Goal: Register for event/course

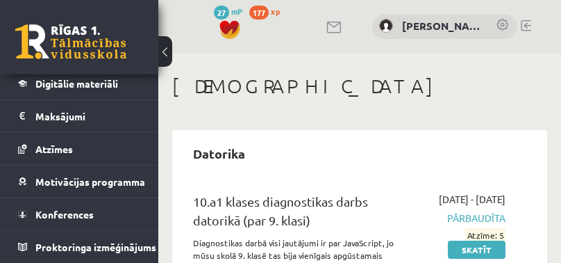
scroll to position [267, 0]
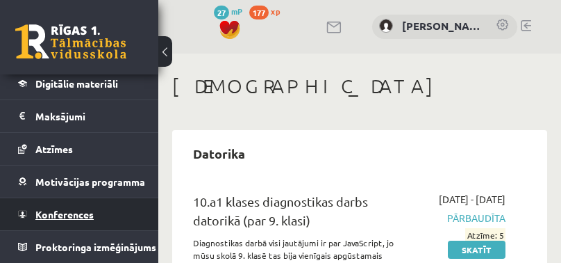
click at [66, 208] on span "Konferences" at bounding box center [64, 214] width 58 height 13
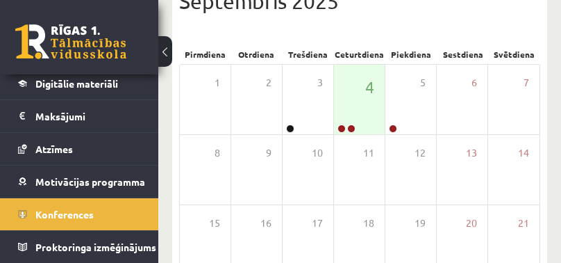
scroll to position [278, 0]
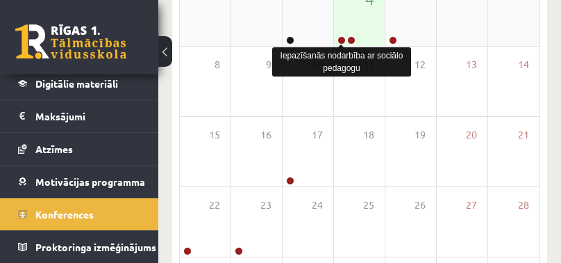
click at [340, 42] on link at bounding box center [342, 40] width 8 height 8
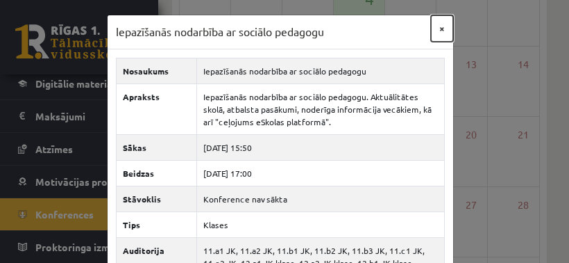
click at [434, 26] on button "×" at bounding box center [442, 28] width 22 height 26
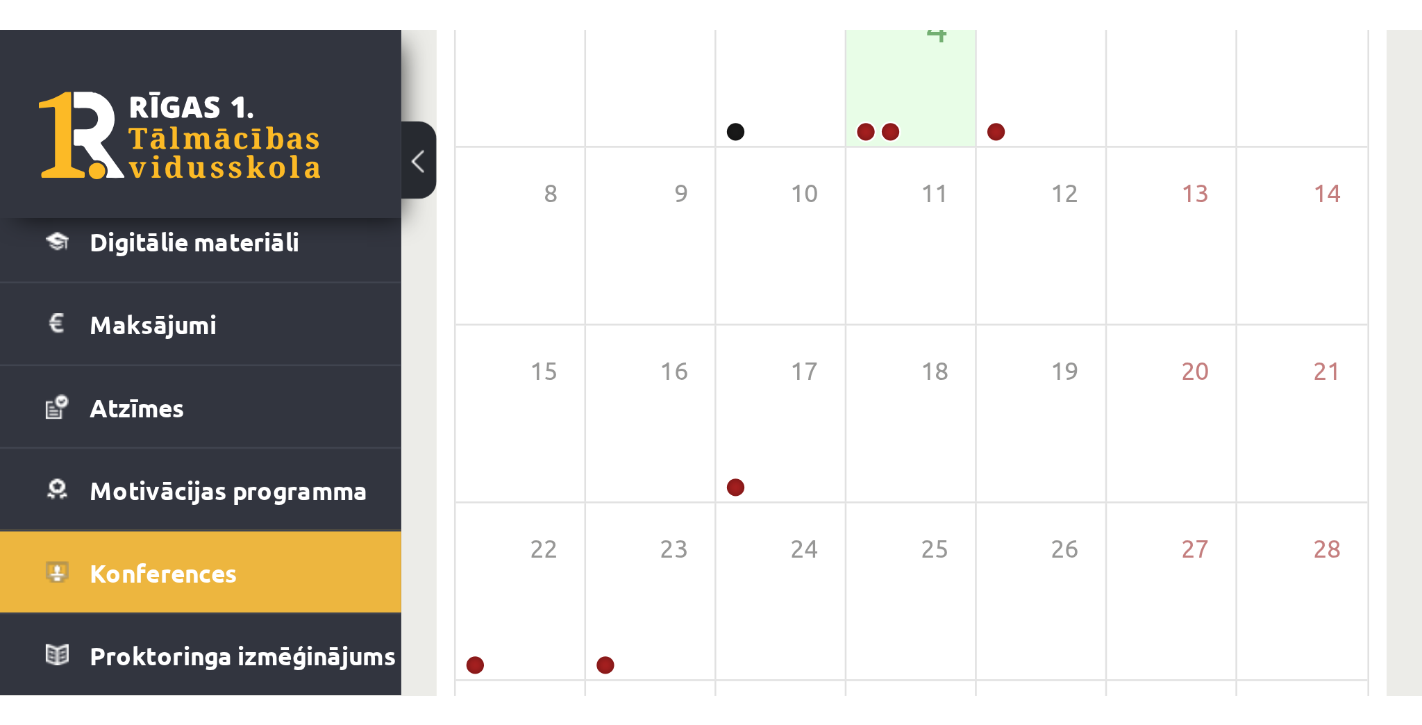
scroll to position [0, 0]
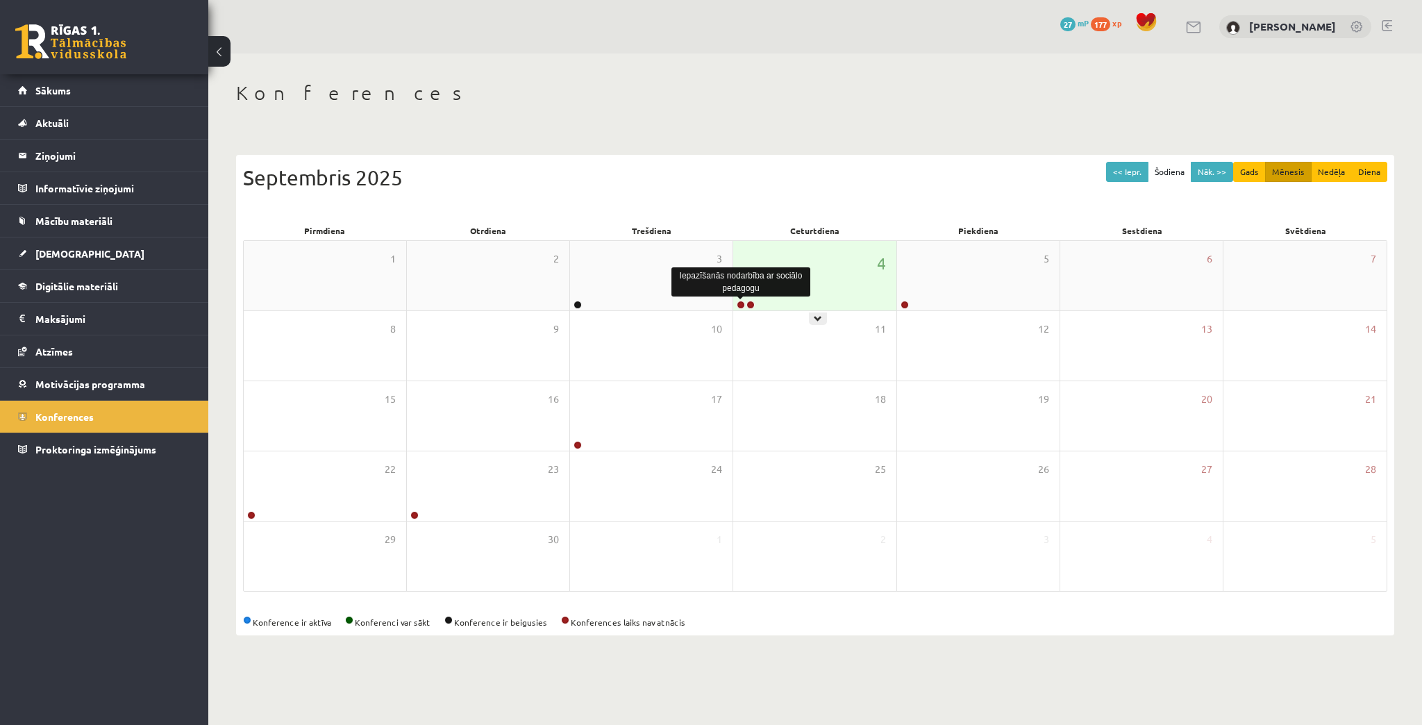
click at [740, 304] on link at bounding box center [741, 305] width 8 height 8
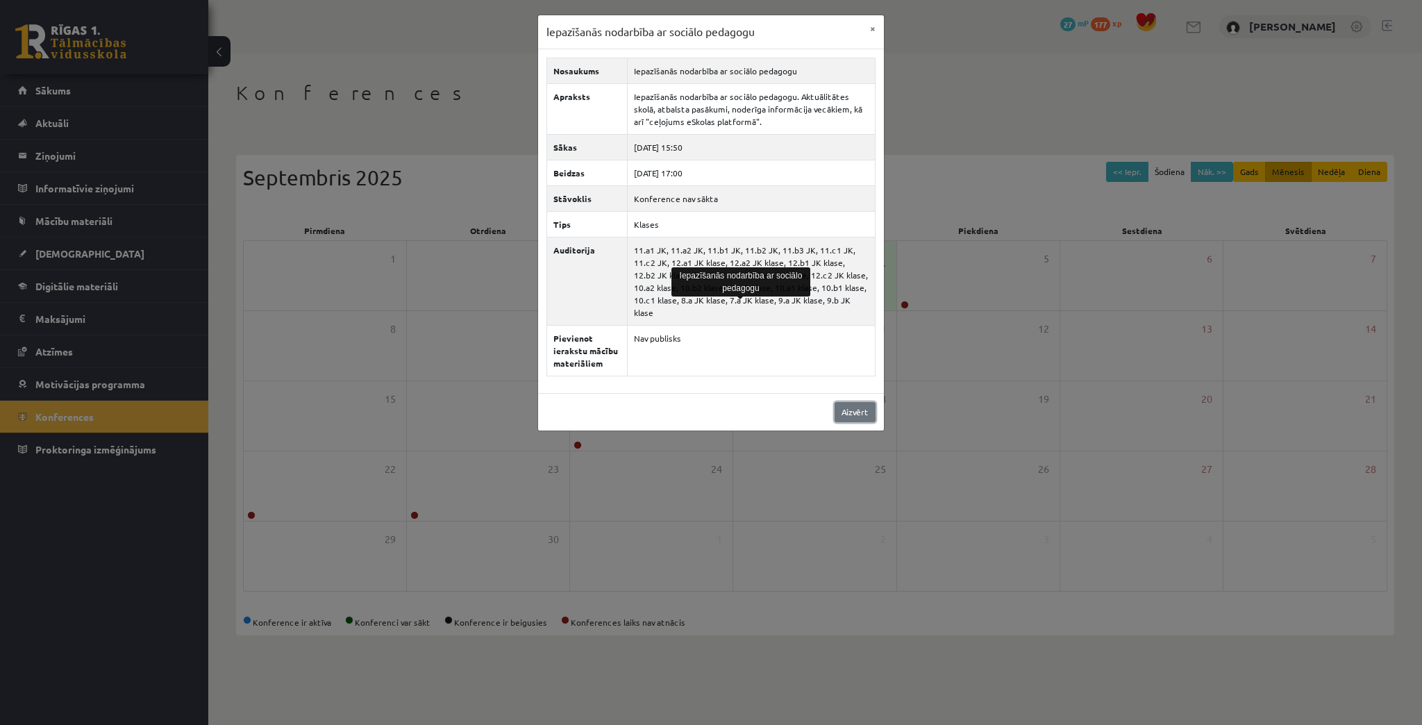
click at [853, 402] on link "Aizvērt" at bounding box center [855, 412] width 41 height 20
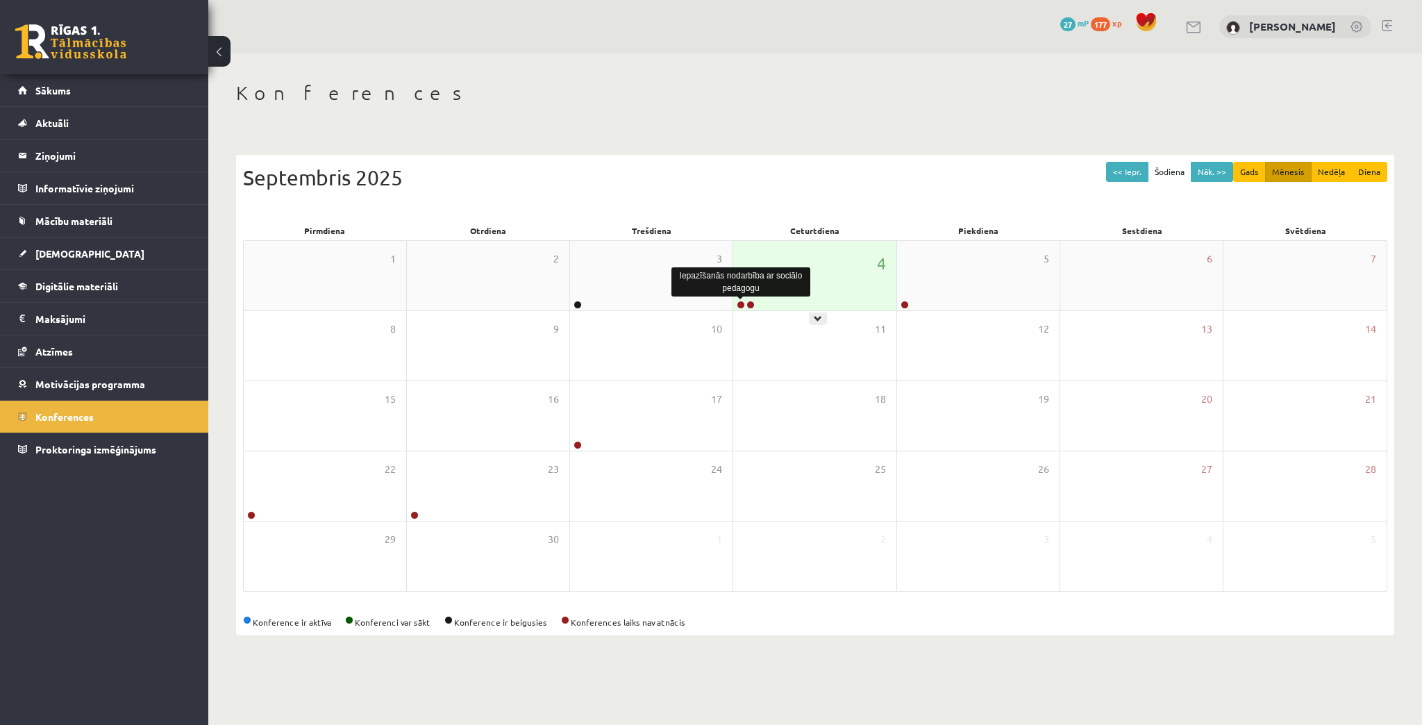
click at [738, 303] on link at bounding box center [741, 305] width 8 height 8
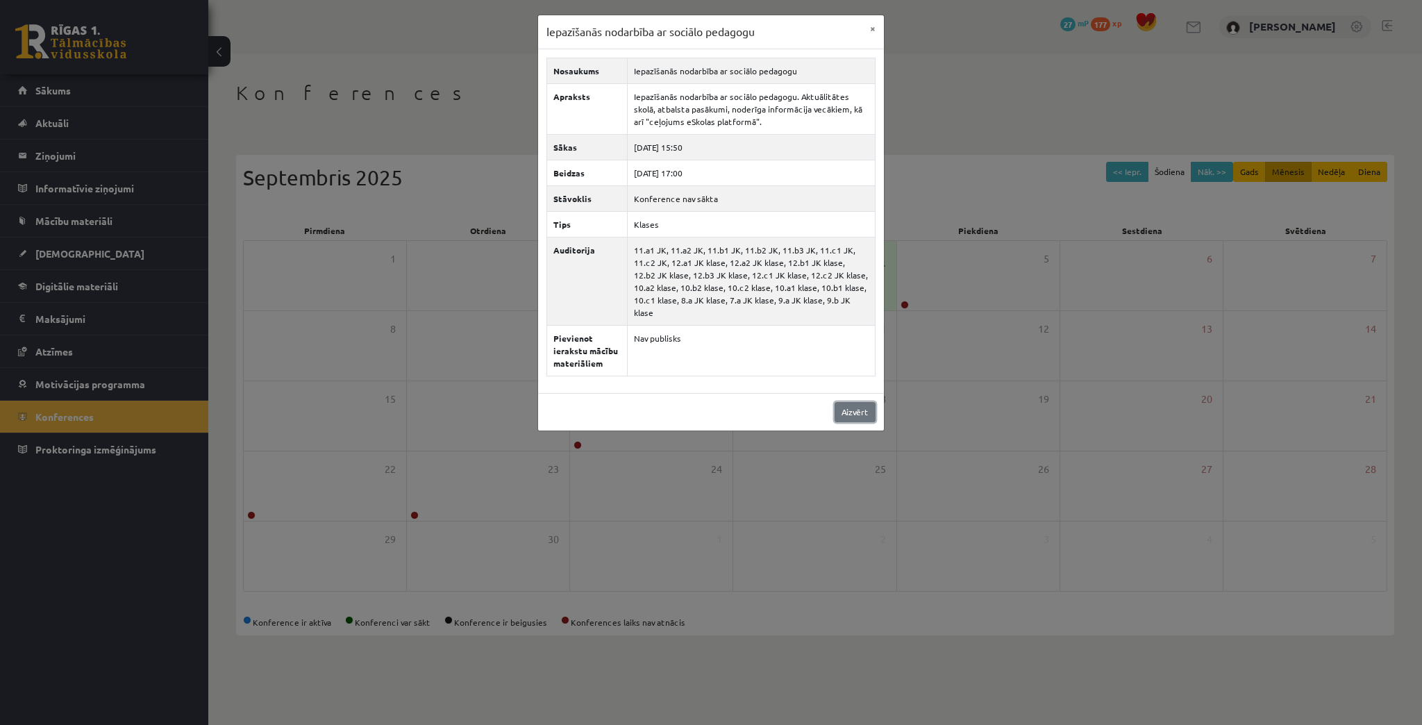
click at [865, 402] on link "Aizvērt" at bounding box center [855, 412] width 41 height 20
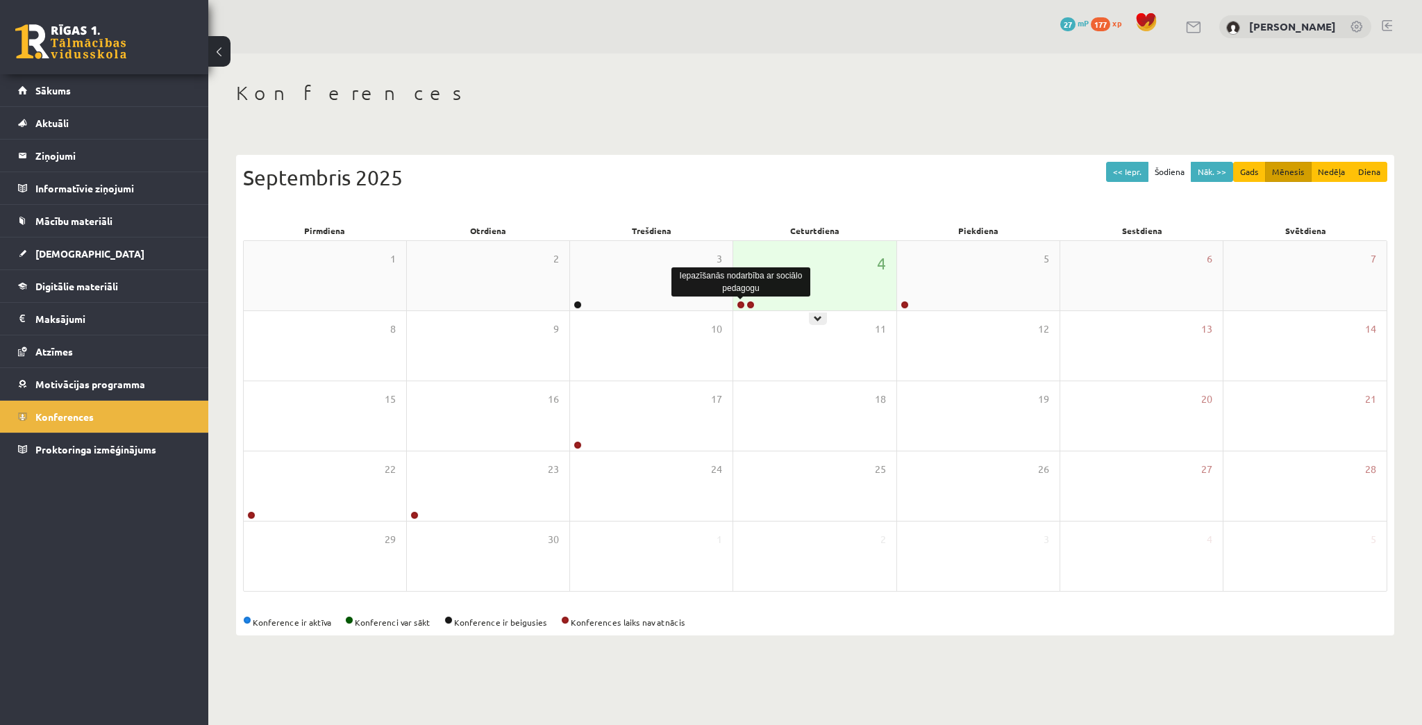
click at [739, 304] on link at bounding box center [741, 305] width 8 height 8
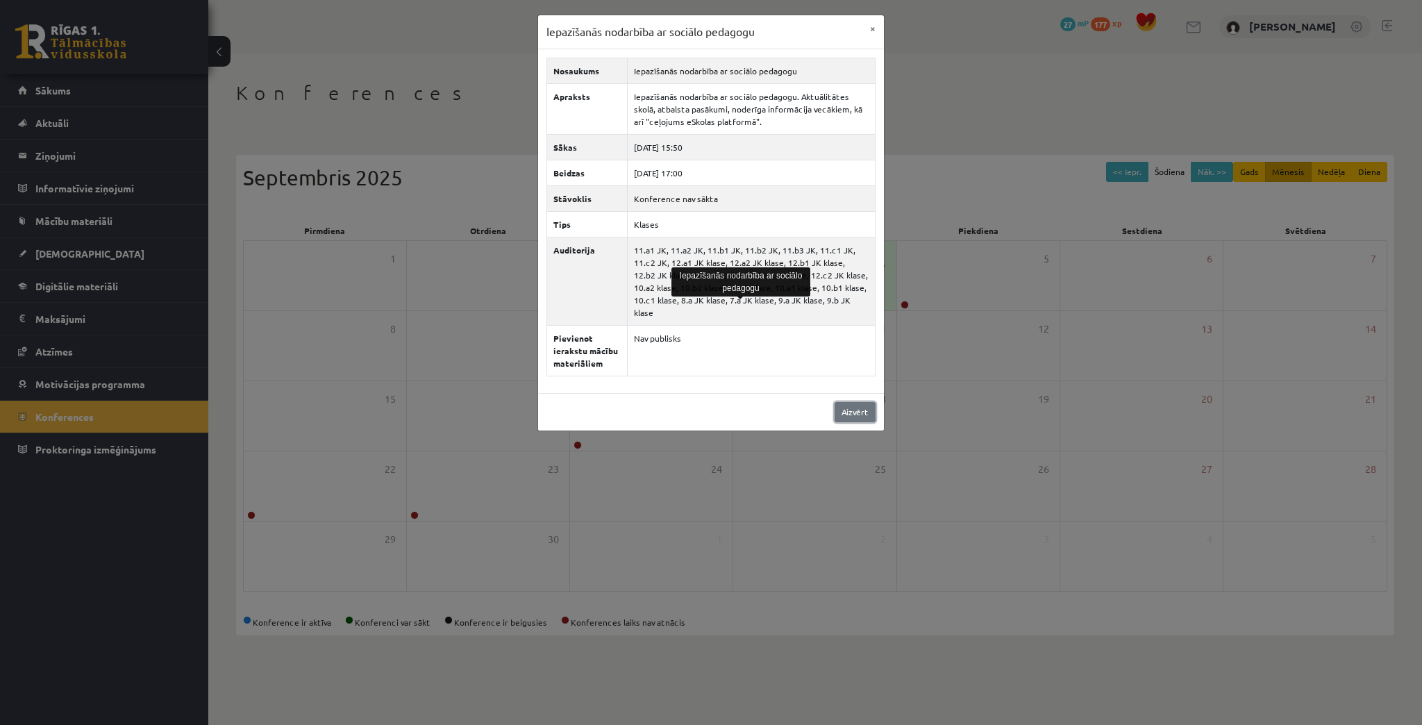
click at [850, 402] on link "Aizvērt" at bounding box center [855, 412] width 41 height 20
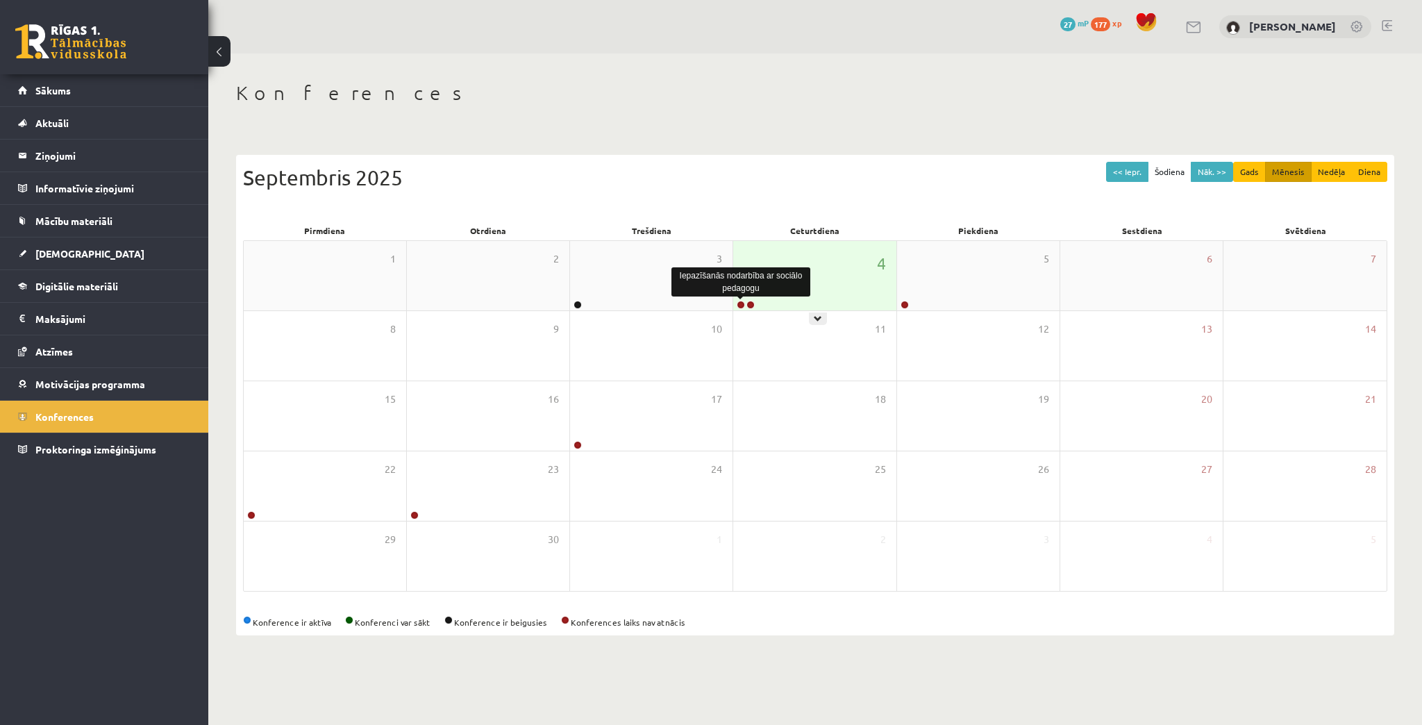
click at [741, 303] on link at bounding box center [741, 305] width 8 height 8
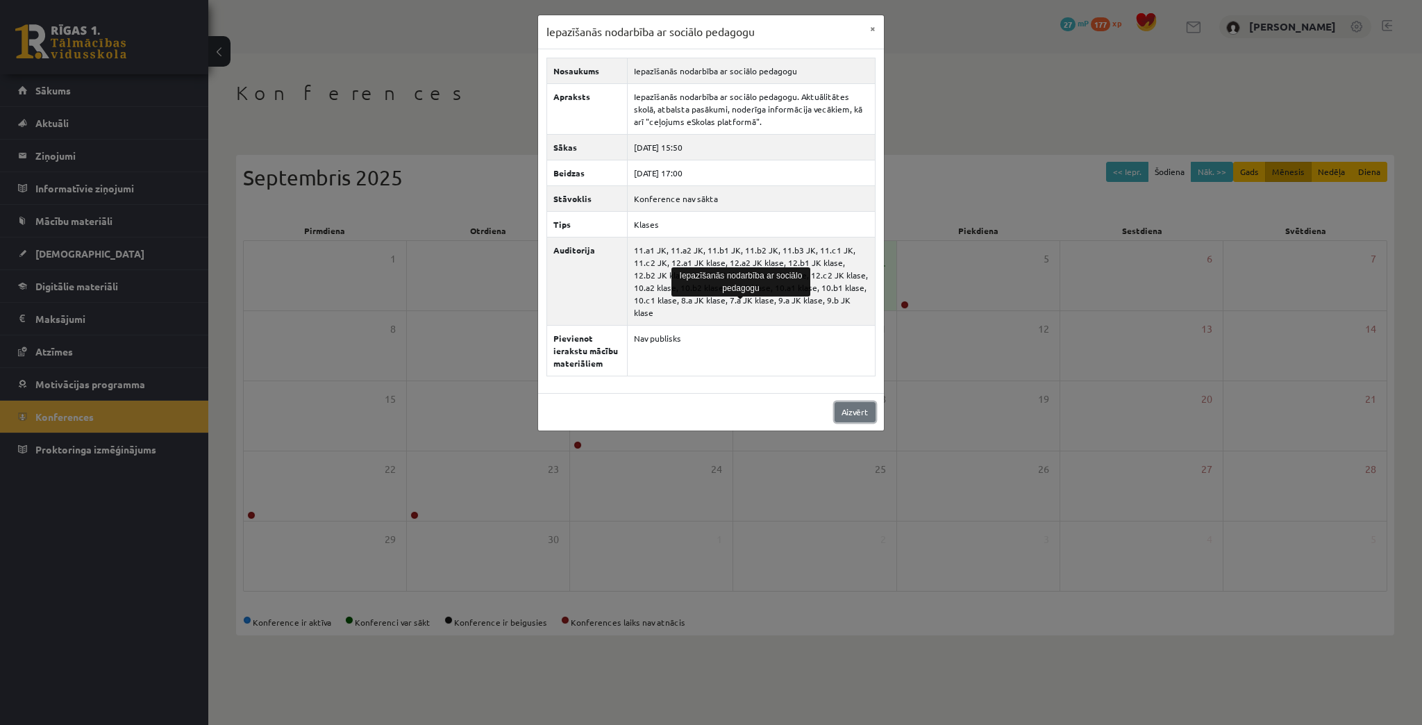
click at [853, 404] on link "Aizvērt" at bounding box center [855, 412] width 41 height 20
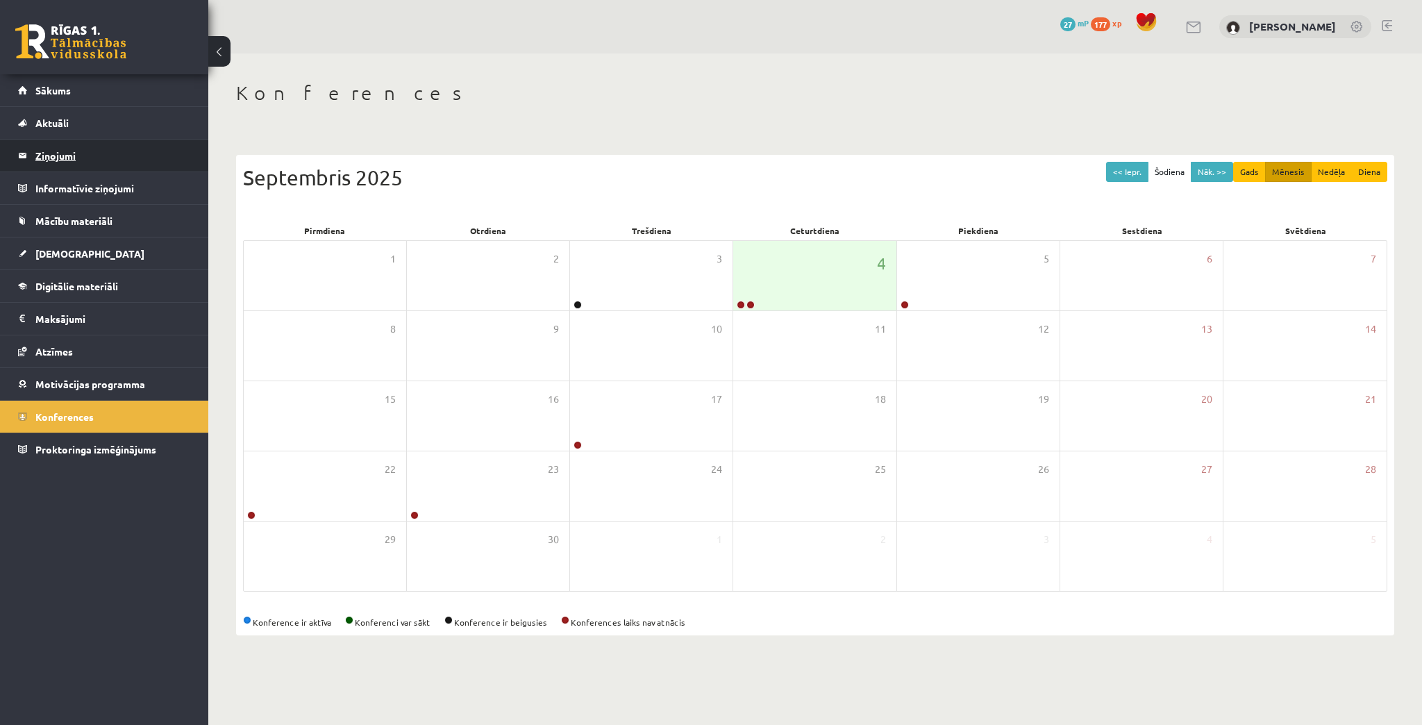
click at [58, 160] on legend "Ziņojumi 0" at bounding box center [113, 156] width 156 height 32
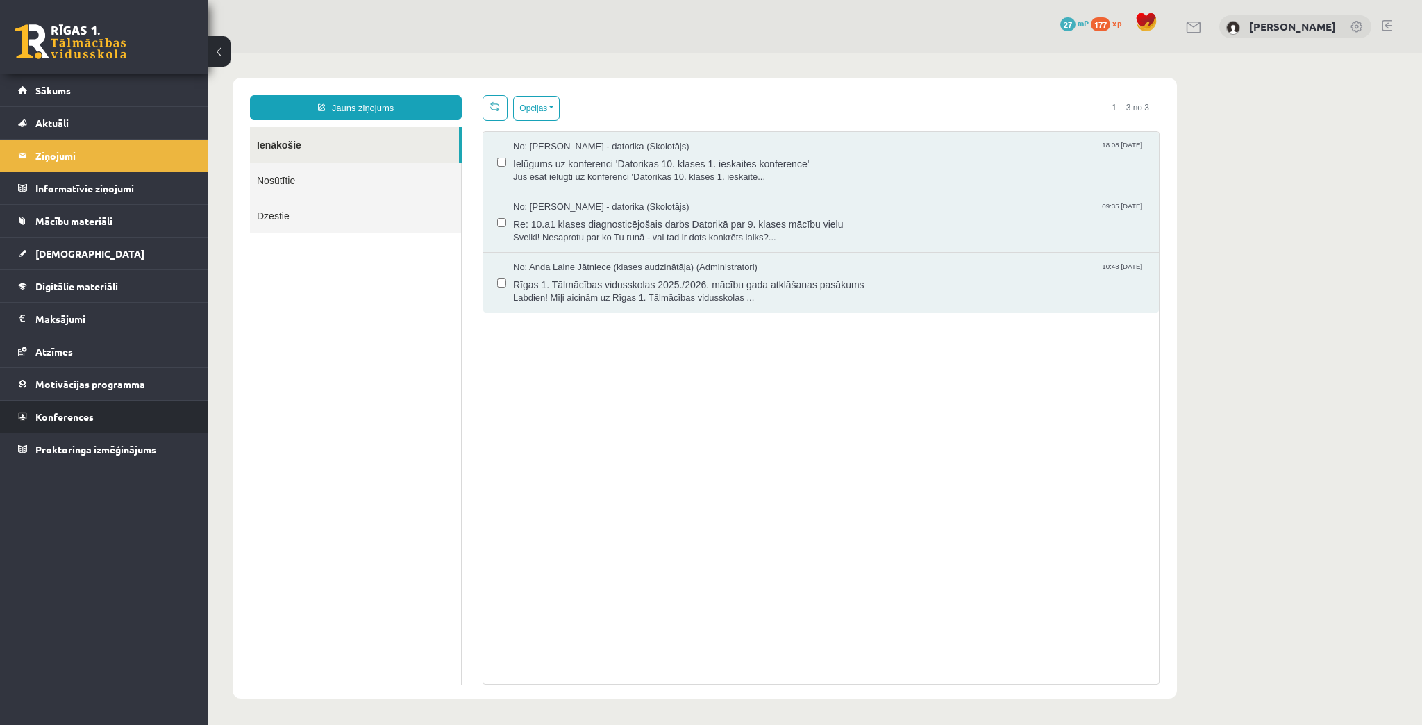
click at [49, 420] on link "Konferences" at bounding box center [104, 417] width 173 height 32
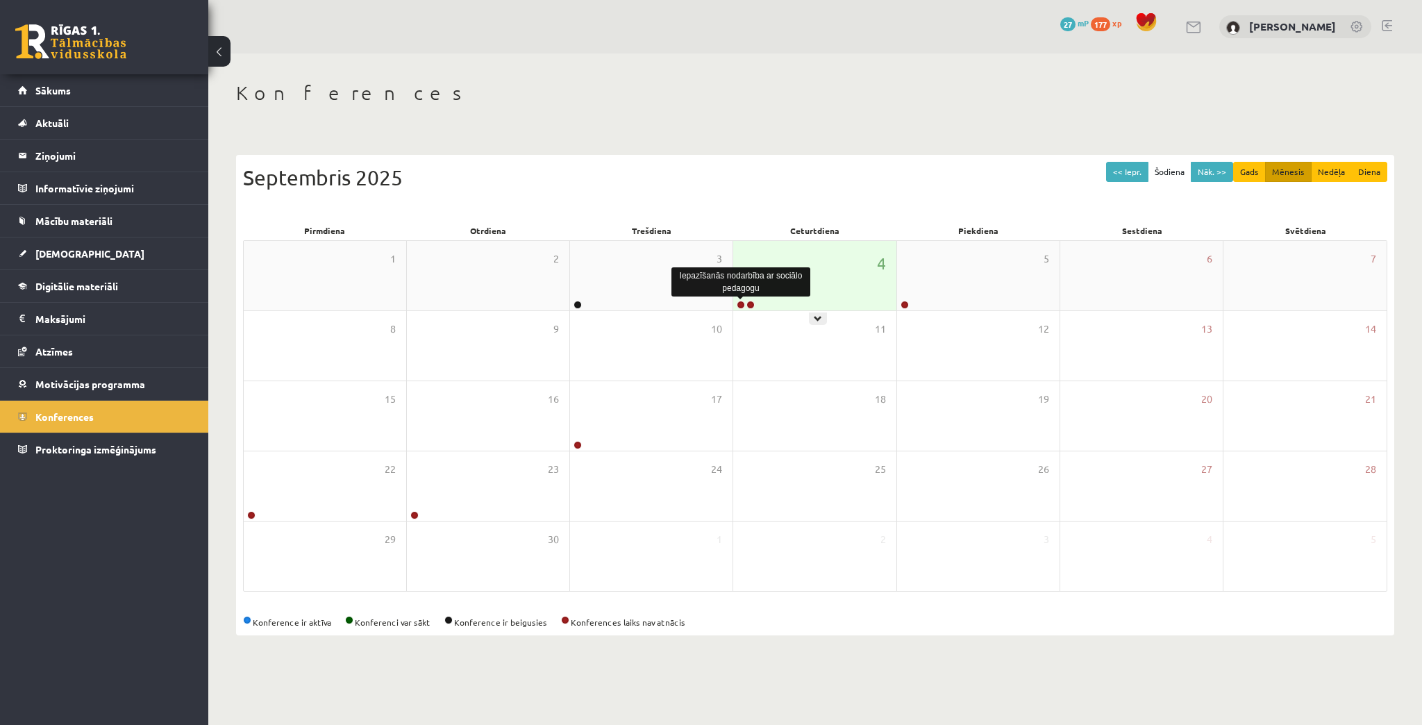
click at [743, 303] on link at bounding box center [741, 305] width 8 height 8
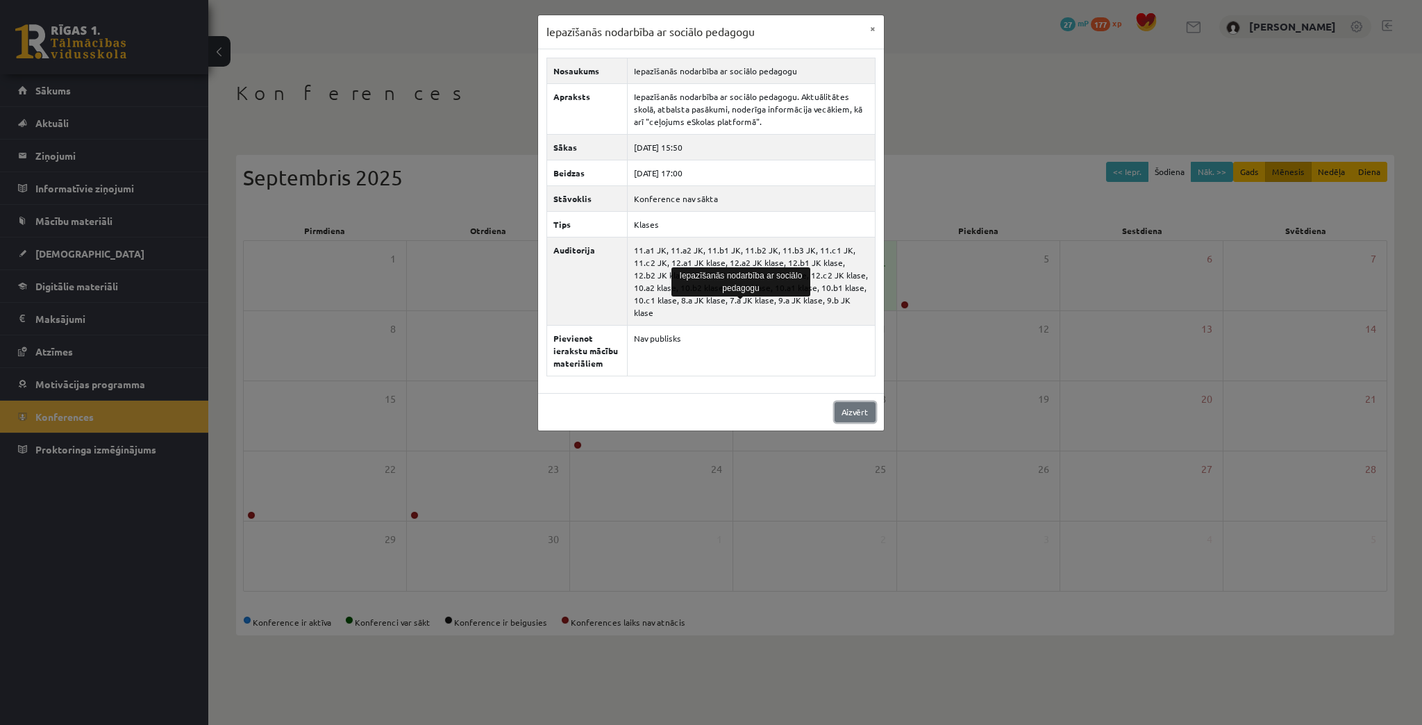
click at [851, 403] on link "Aizvērt" at bounding box center [855, 412] width 41 height 20
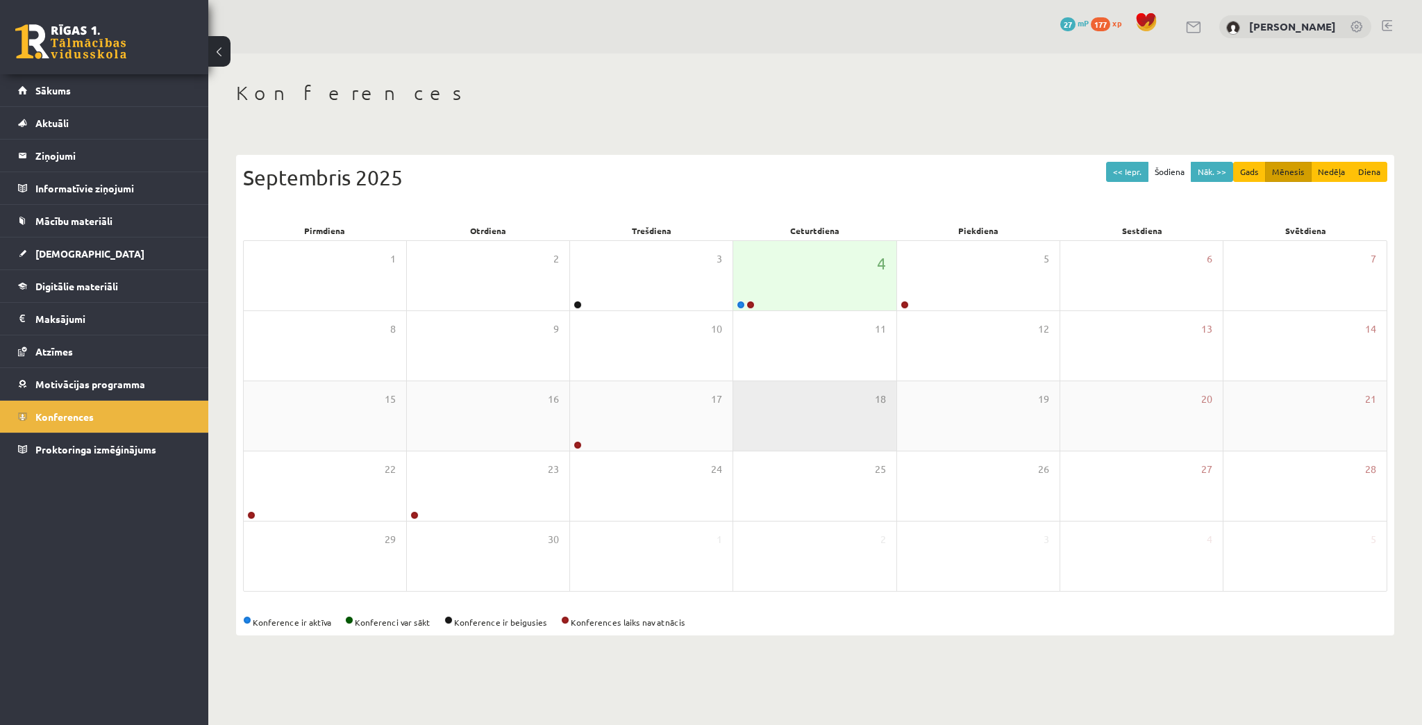
click at [824, 415] on div "18" at bounding box center [814, 415] width 163 height 69
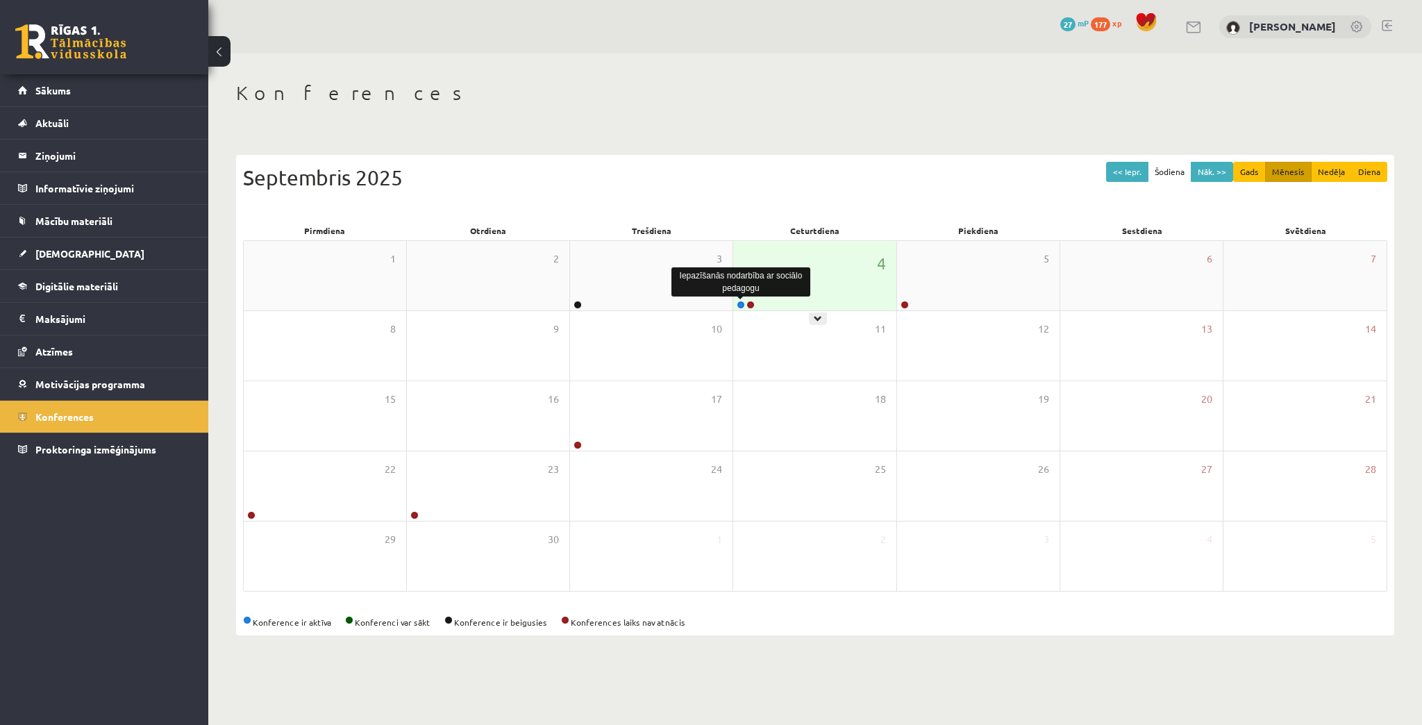
click at [742, 307] on link at bounding box center [741, 305] width 8 height 8
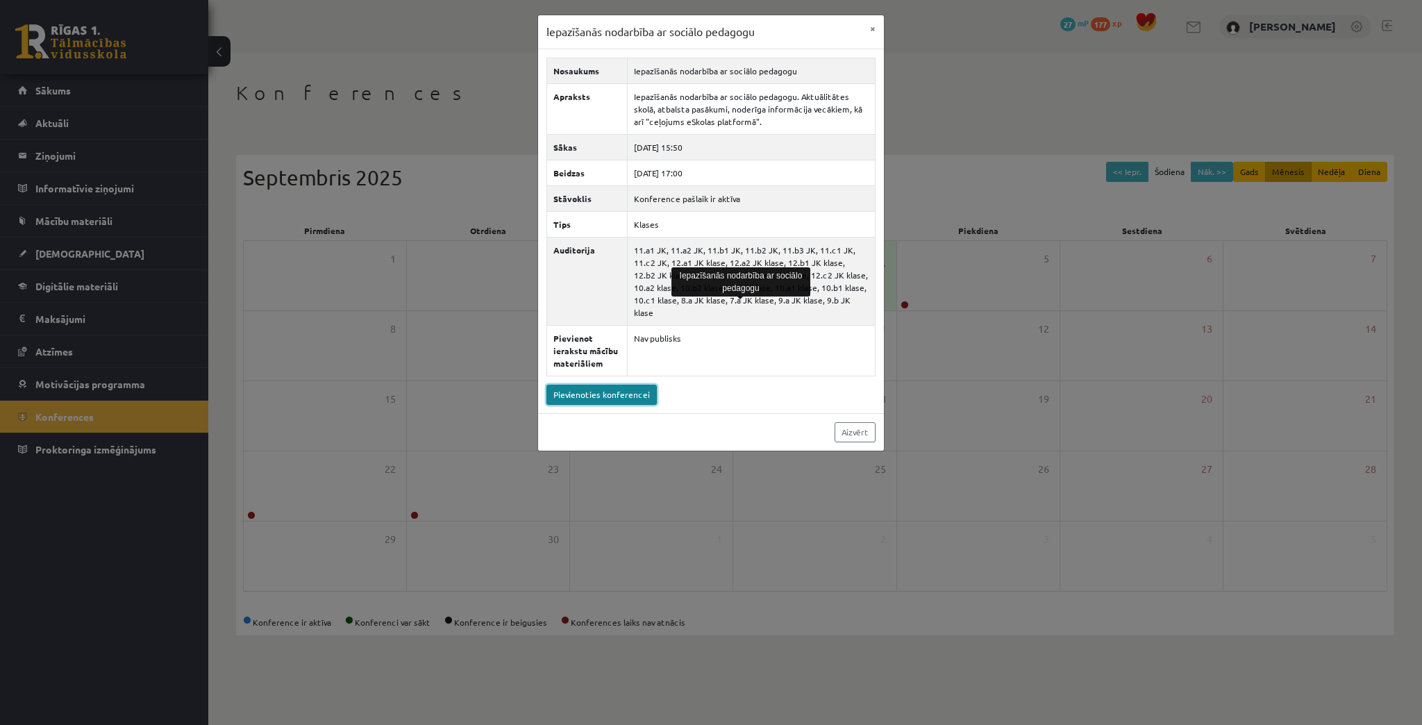
click at [620, 385] on link "Pievienoties konferencei" at bounding box center [602, 395] width 110 height 20
